Goal: Find specific page/section

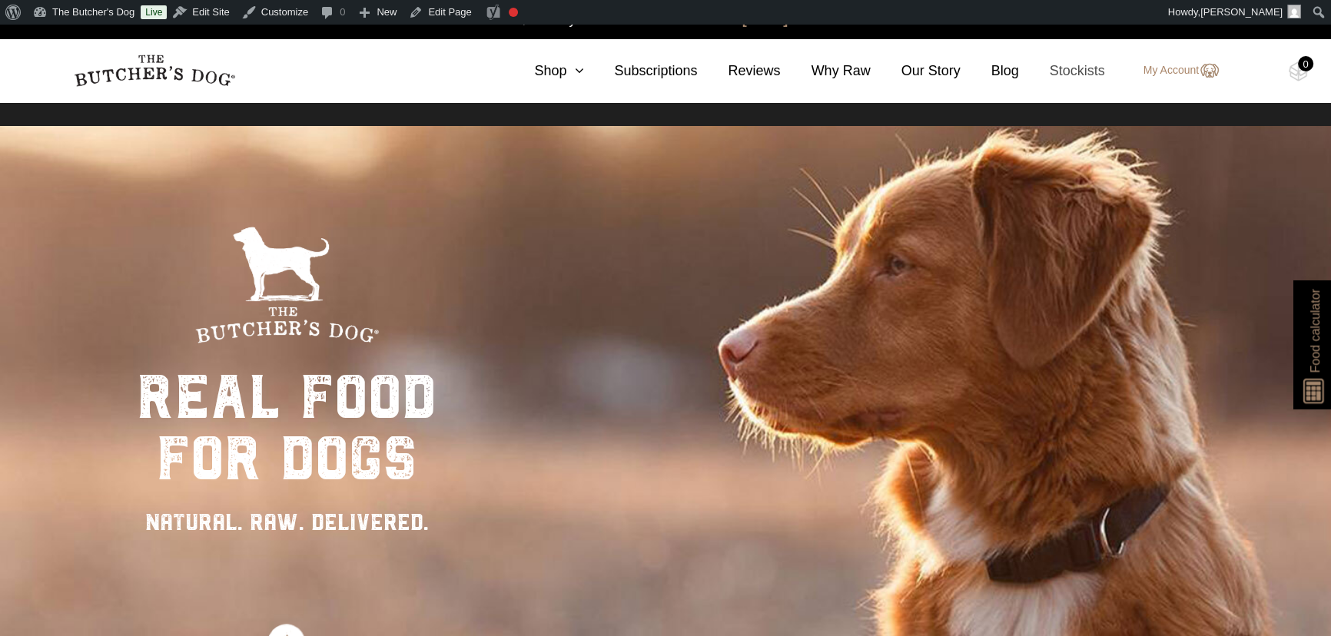
click at [1070, 70] on link "Stockists" at bounding box center [1062, 71] width 86 height 21
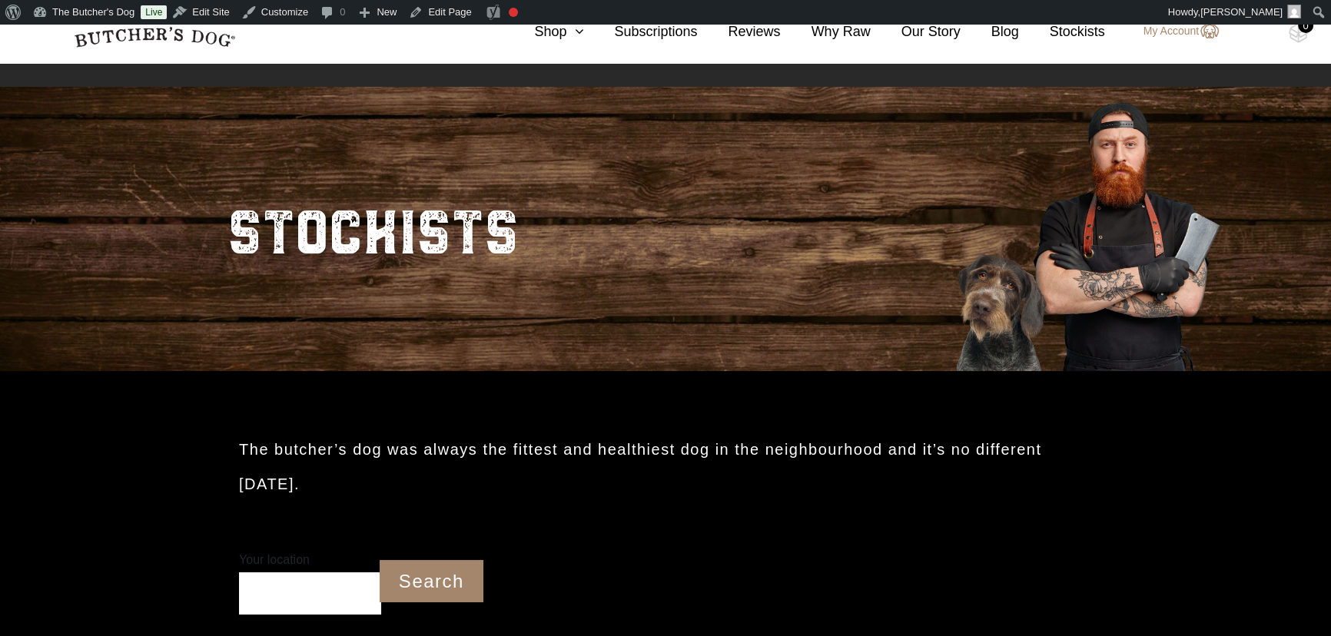
scroll to position [74, 0]
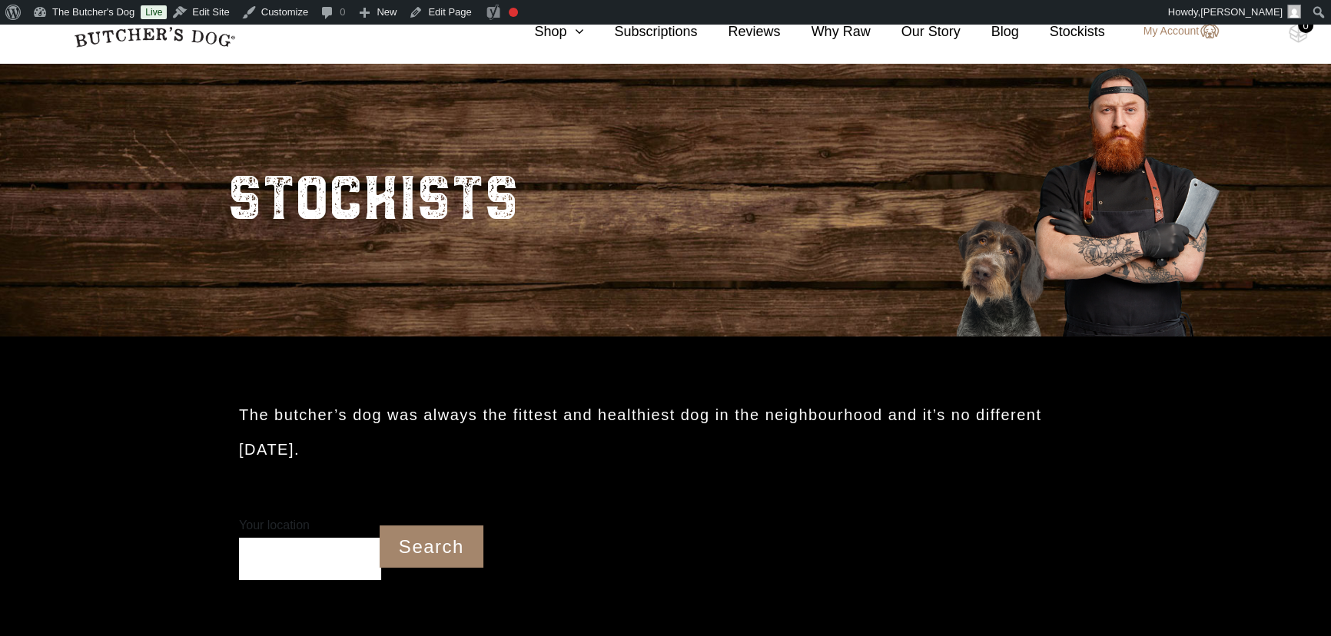
click at [284, 556] on input "Your location" at bounding box center [310, 559] width 142 height 42
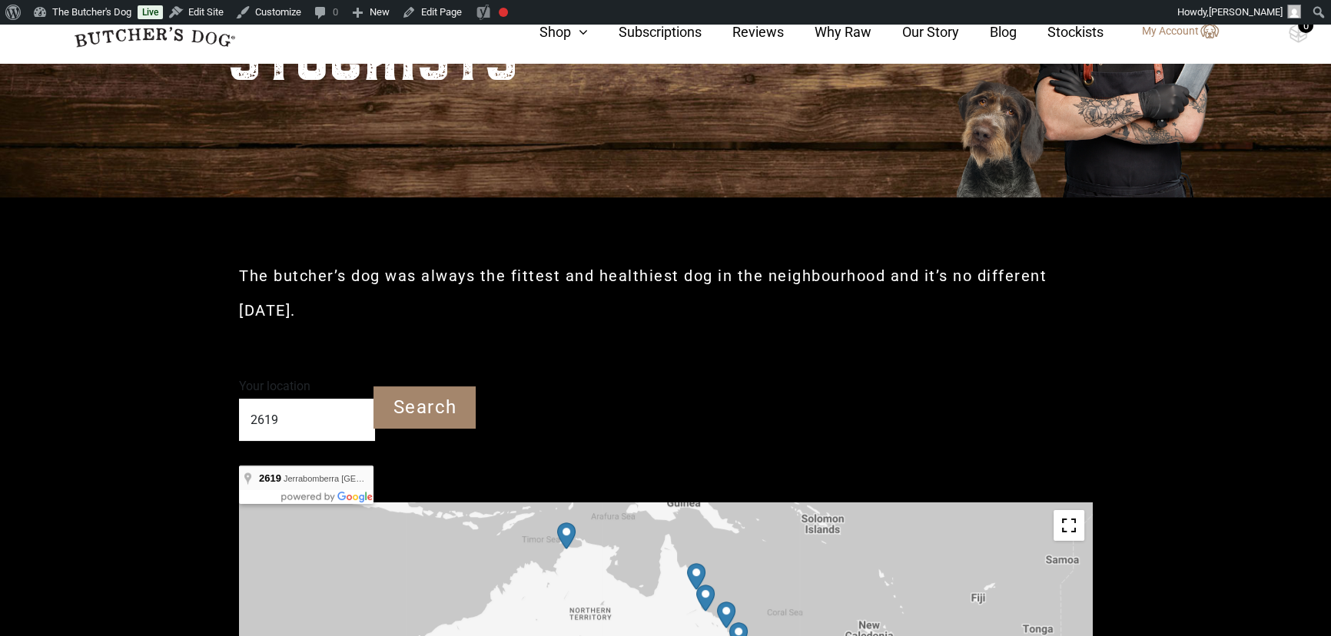
scroll to position [214, 0]
type input "Jerrabomberra NSW 2619"
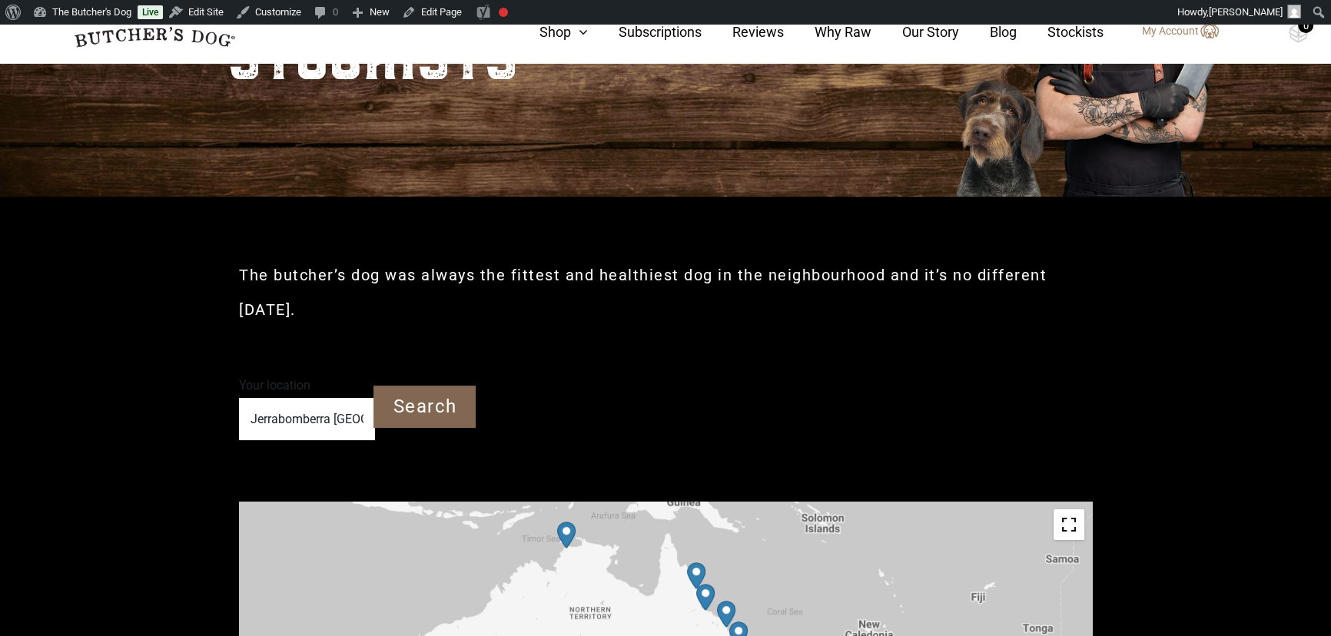
click at [448, 414] on input "Search" at bounding box center [424, 407] width 102 height 42
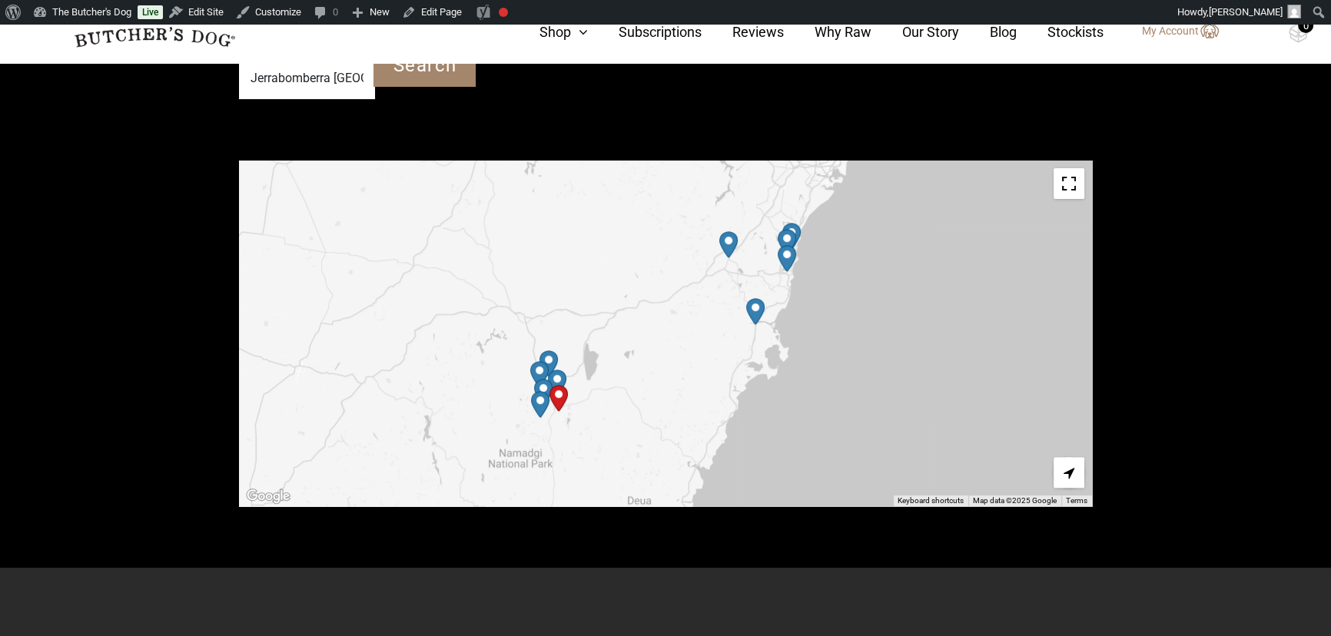
scroll to position [562, 0]
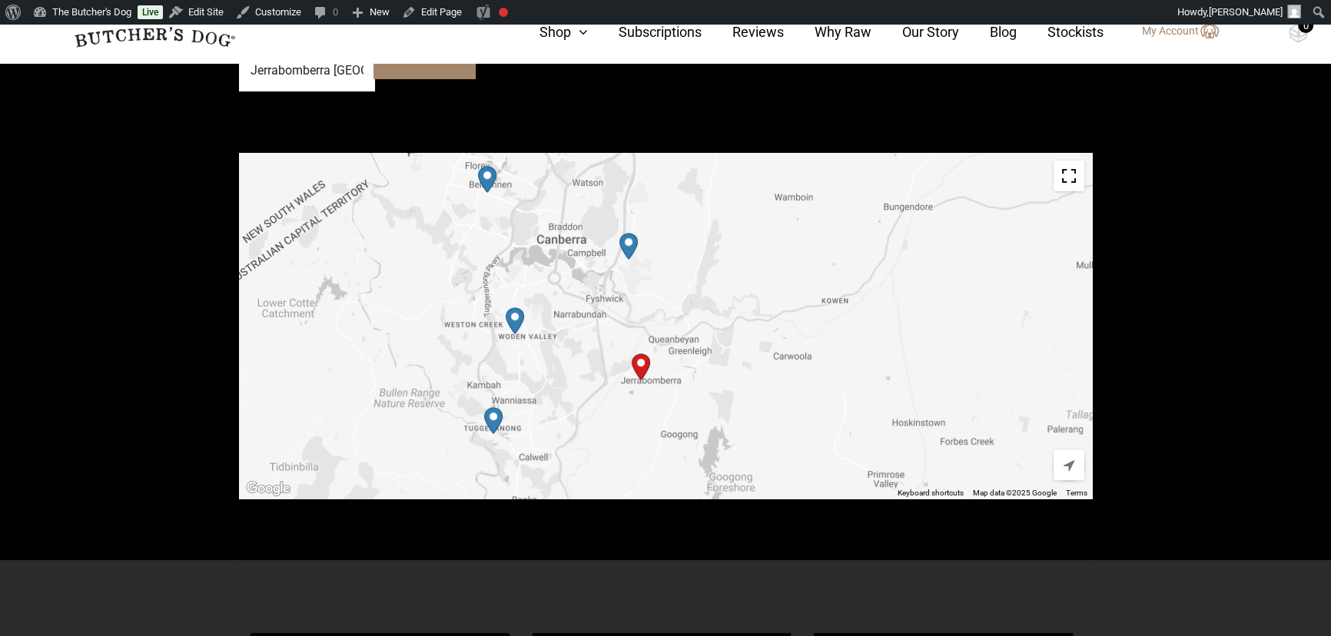
drag, startPoint x: 507, startPoint y: 364, endPoint x: 621, endPoint y: 397, distance: 118.4
click at [621, 397] on div at bounding box center [665, 326] width 853 height 346
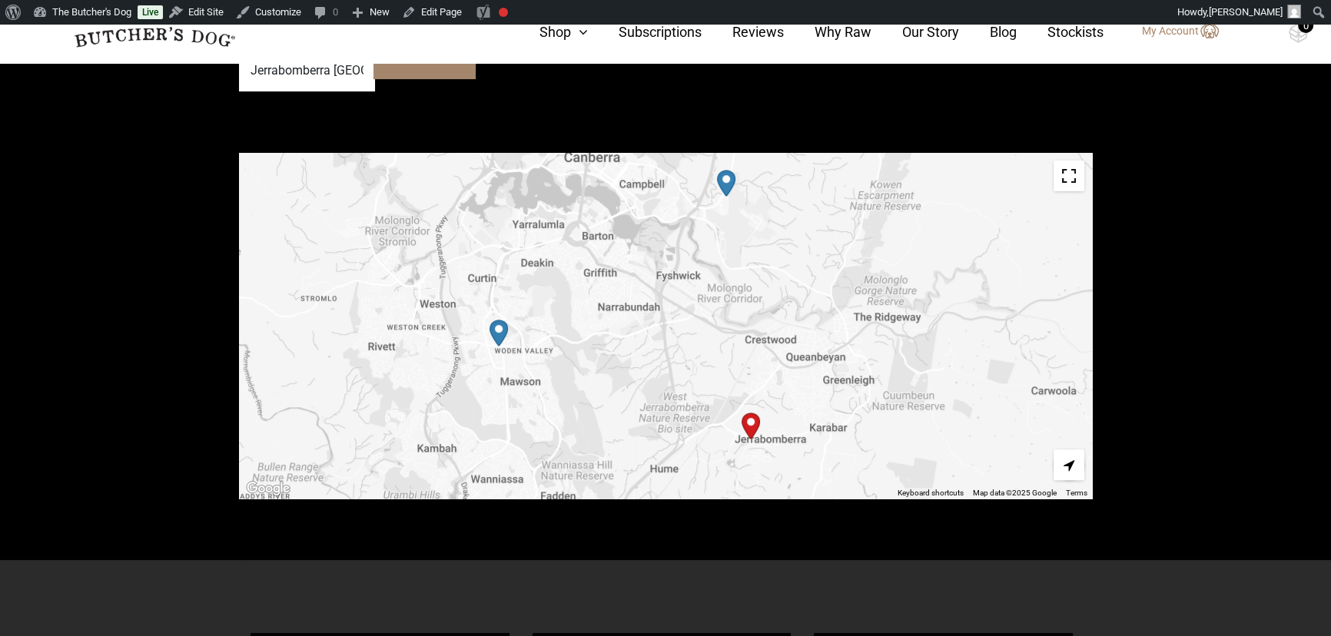
drag, startPoint x: 660, startPoint y: 353, endPoint x: 655, endPoint y: 412, distance: 59.4
click at [655, 412] on div at bounding box center [665, 326] width 853 height 346
click at [721, 177] on img "Petbarn – Majura Park" at bounding box center [723, 178] width 31 height 39
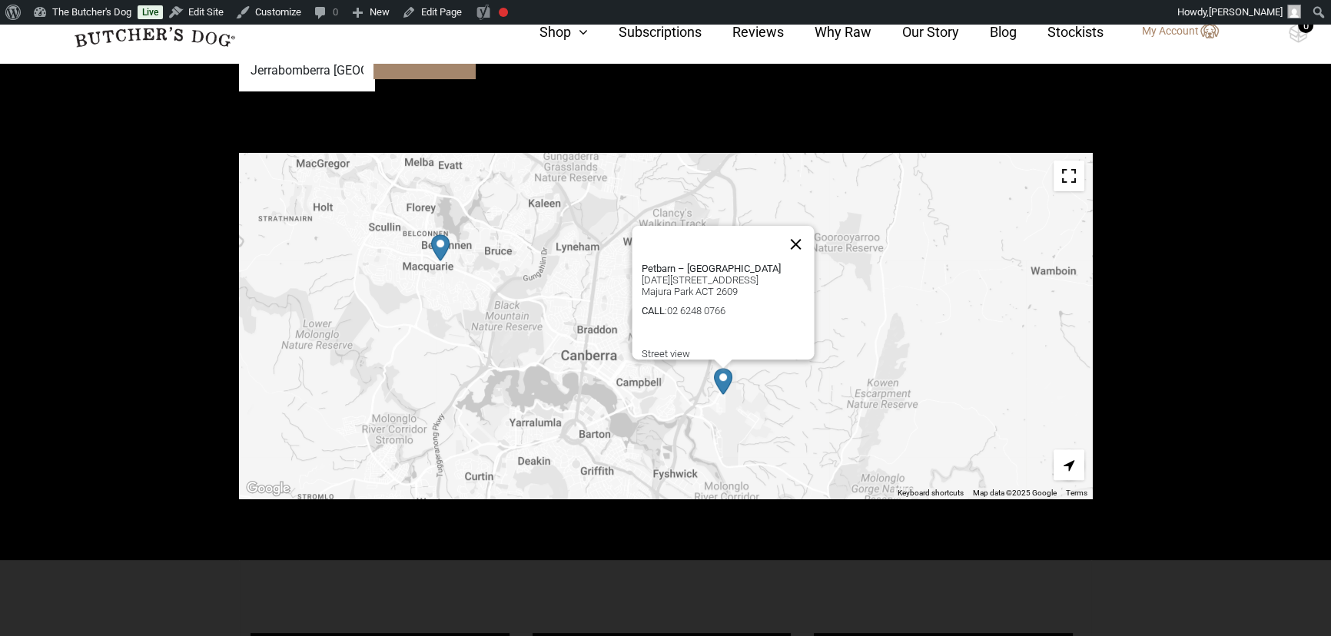
click at [802, 226] on button "Close" at bounding box center [796, 244] width 37 height 37
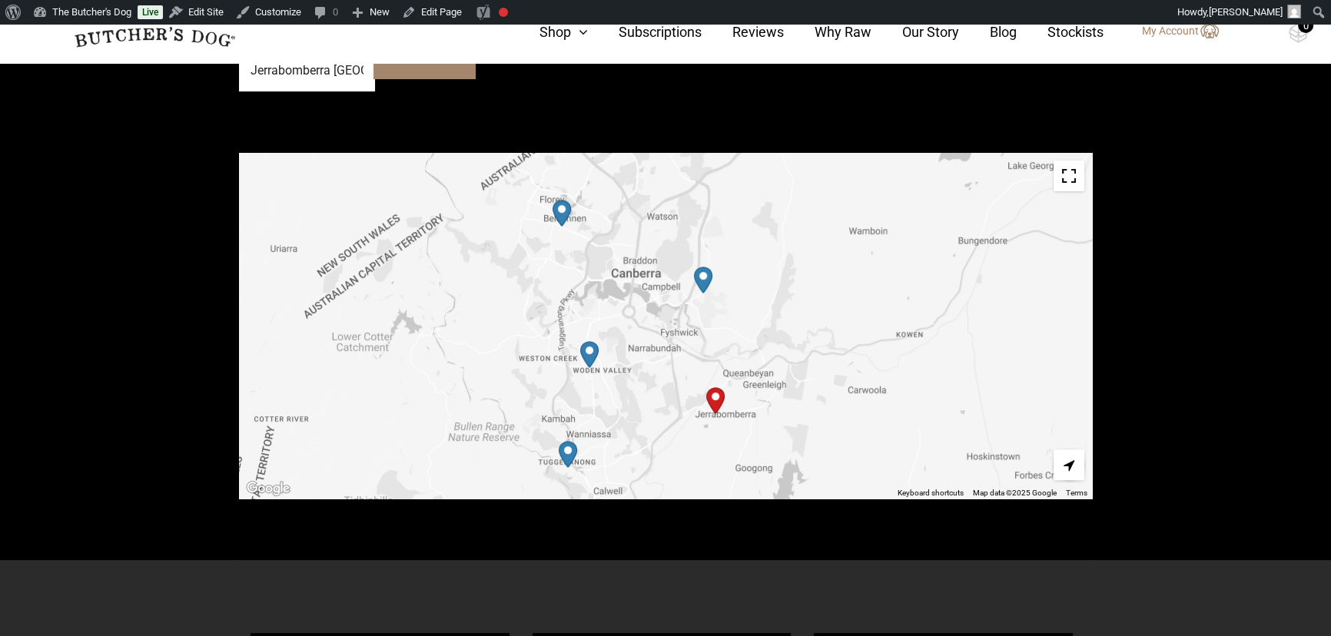
drag, startPoint x: 718, startPoint y: 416, endPoint x: 704, endPoint y: 337, distance: 79.6
click at [704, 337] on div at bounding box center [665, 326] width 853 height 346
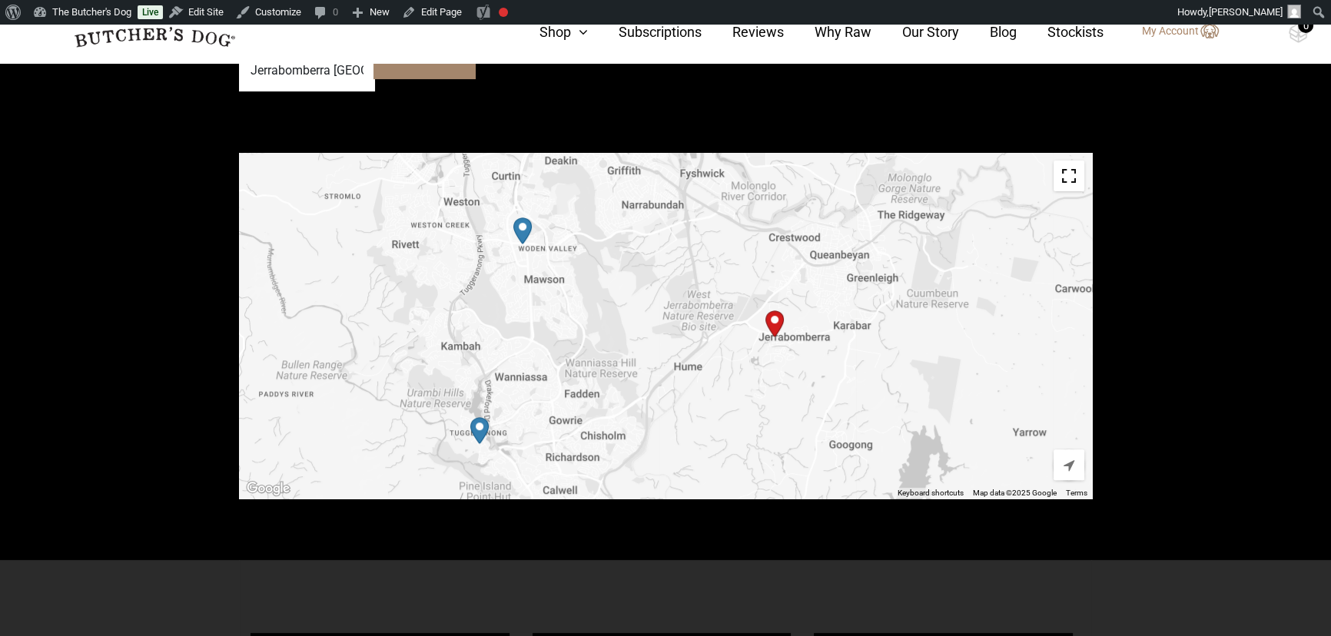
drag, startPoint x: 657, startPoint y: 403, endPoint x: 644, endPoint y: 289, distance: 114.5
click at [644, 289] on div at bounding box center [665, 326] width 853 height 346
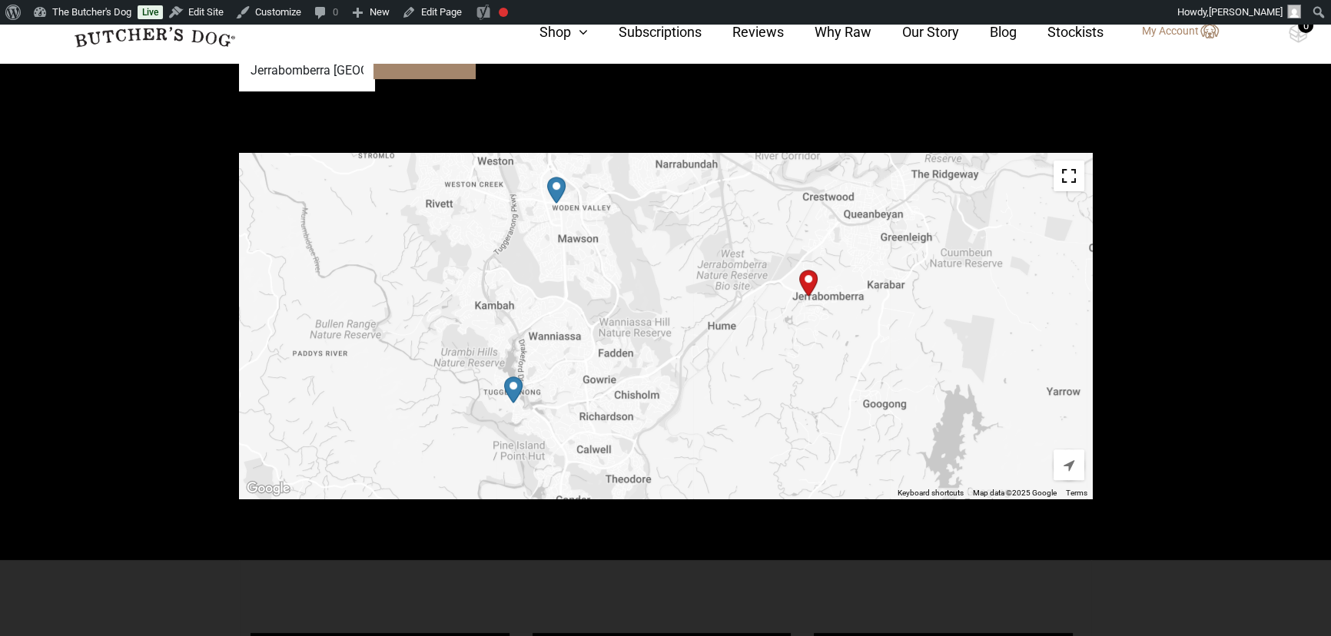
drag, startPoint x: 633, startPoint y: 415, endPoint x: 669, endPoint y: 376, distance: 52.8
click at [669, 376] on div at bounding box center [665, 326] width 853 height 346
